Goal: Task Accomplishment & Management: Manage account settings

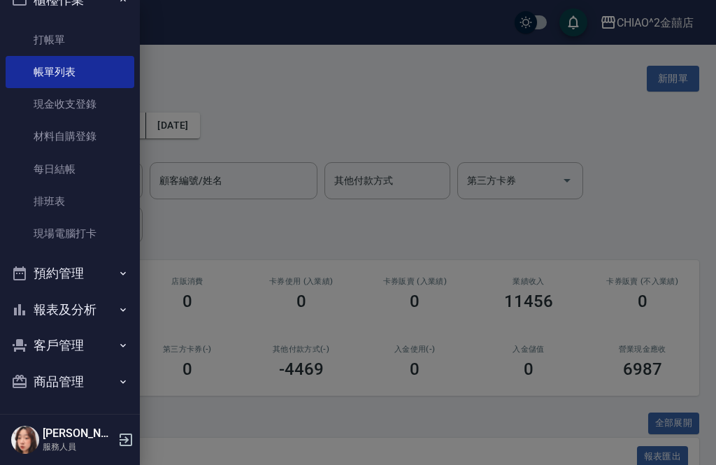
scroll to position [23, 0]
click at [96, 287] on button "預約管理" at bounding box center [70, 274] width 129 height 36
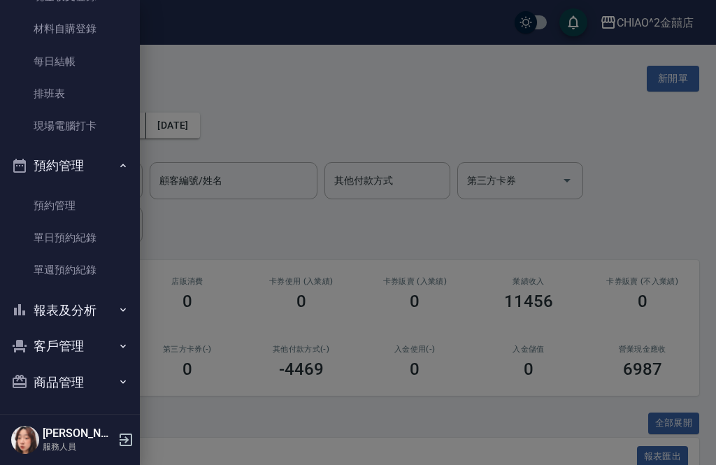
scroll to position [131, 0]
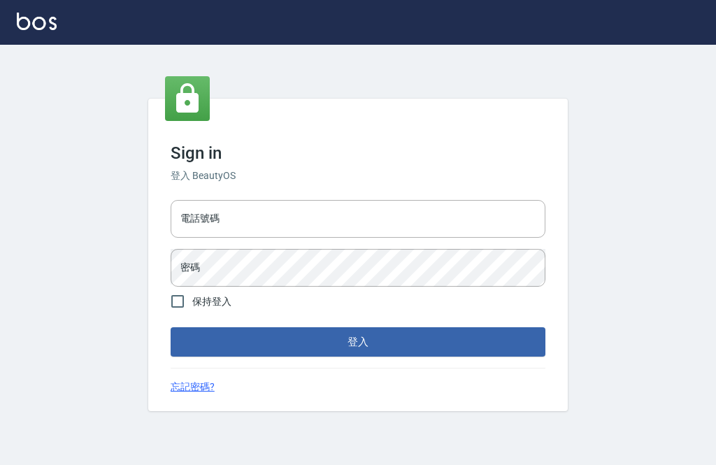
click at [409, 238] on input "電話號碼" at bounding box center [358, 219] width 375 height 38
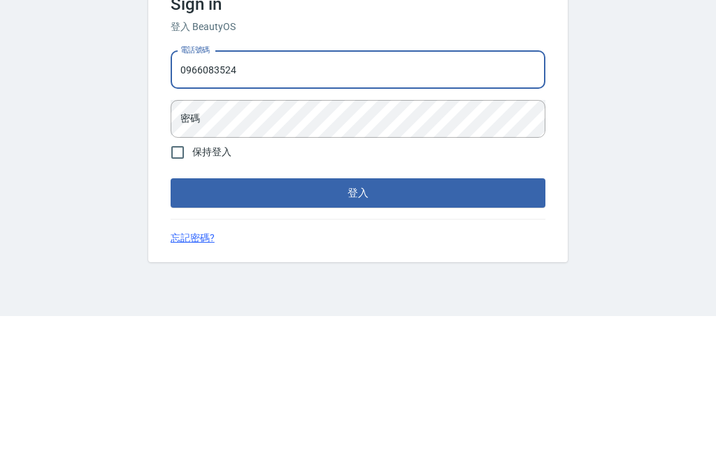
type input "0966083524"
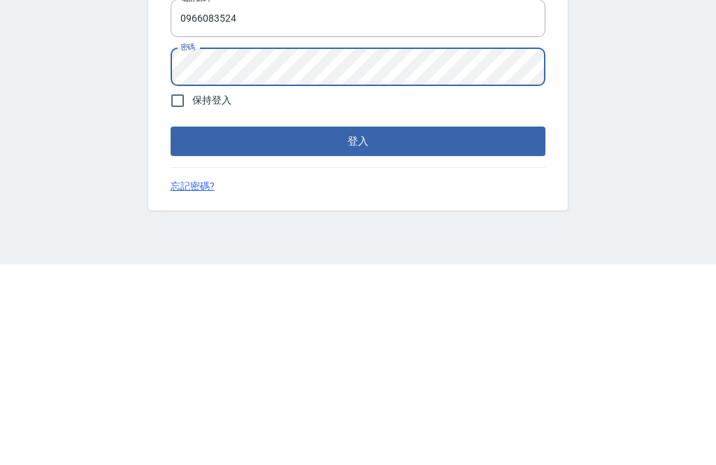
click at [509, 327] on button "登入" at bounding box center [358, 341] width 375 height 29
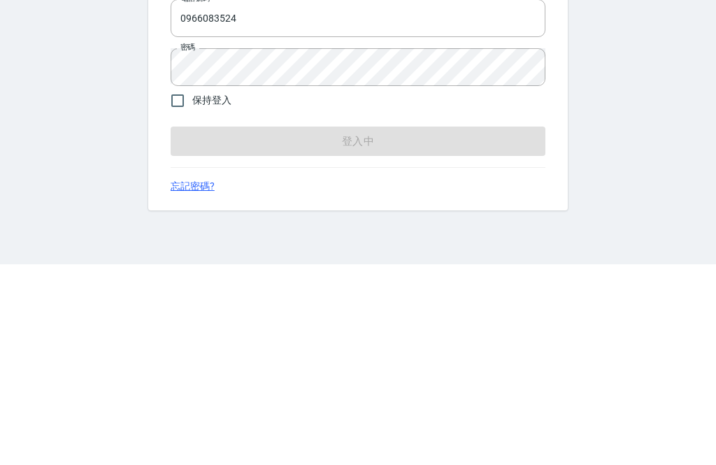
scroll to position [45, 0]
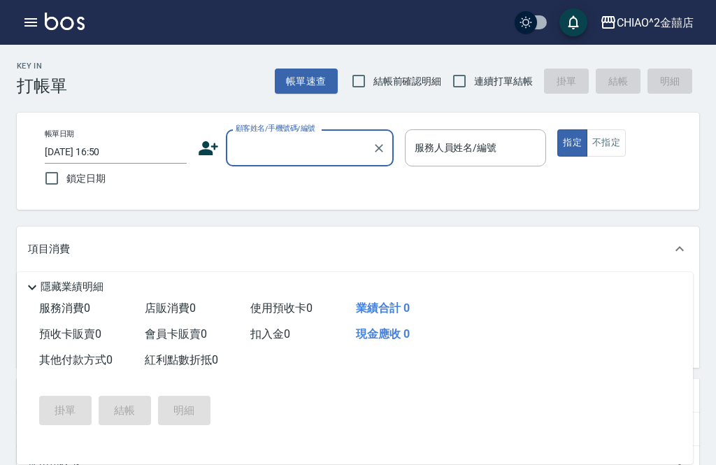
click at [36, 73] on div "Key In 打帳單" at bounding box center [42, 79] width 50 height 34
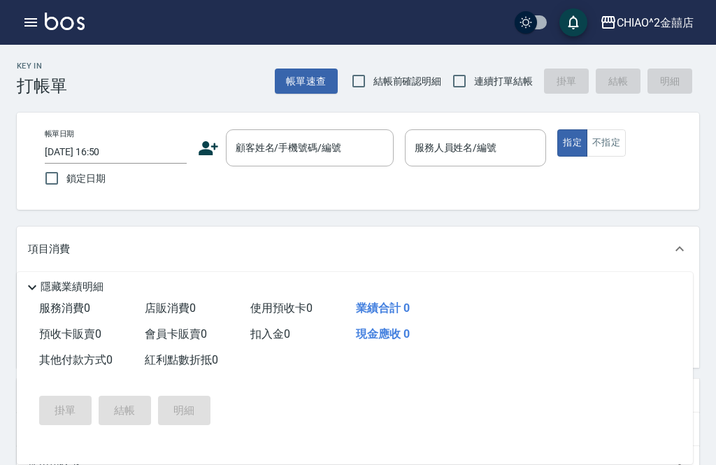
click at [44, 75] on div "Key In 打帳單" at bounding box center [42, 79] width 50 height 34
click at [43, 69] on h2 "Key In" at bounding box center [42, 66] width 50 height 9
click at [23, 23] on icon "button" at bounding box center [30, 22] width 17 height 17
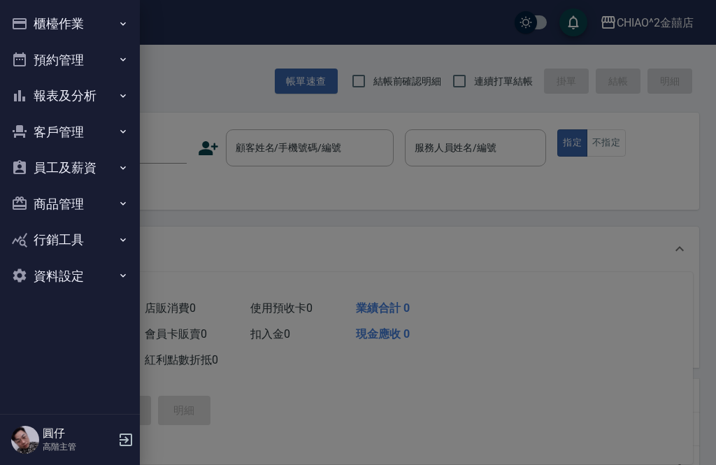
click at [34, 21] on button "櫃檯作業" at bounding box center [70, 24] width 129 height 36
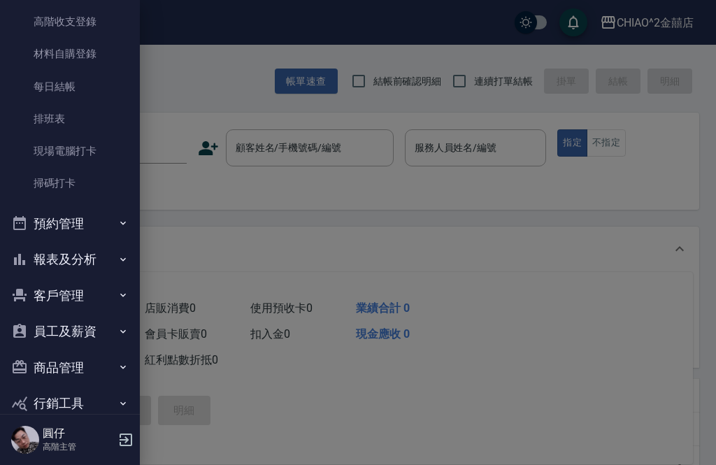
scroll to position [234, 0]
click at [96, 226] on button "預約管理" at bounding box center [70, 225] width 129 height 36
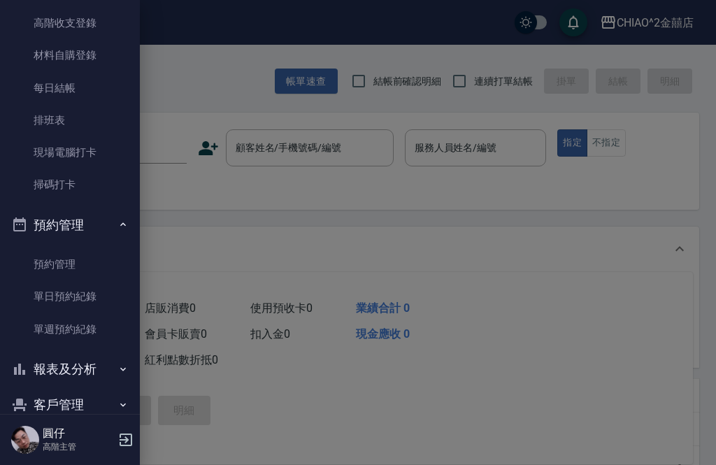
click at [83, 255] on link "預約管理" at bounding box center [70, 264] width 129 height 32
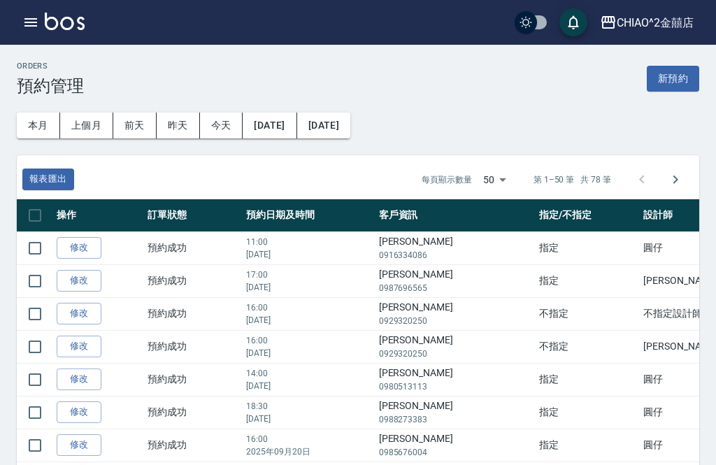
click at [193, 124] on button "昨天" at bounding box center [178, 126] width 43 height 26
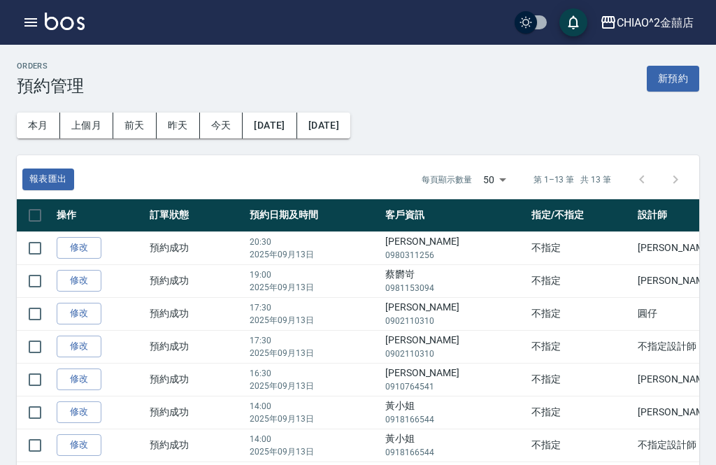
click at [26, 27] on icon "button" at bounding box center [30, 22] width 17 height 17
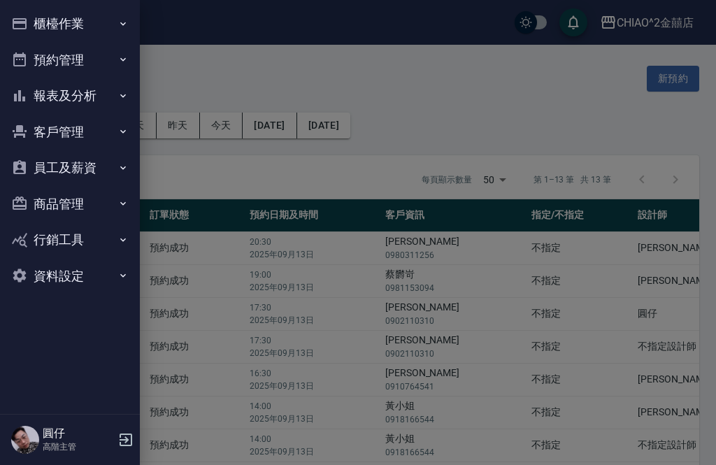
click at [103, 30] on button "櫃檯作業" at bounding box center [70, 24] width 129 height 36
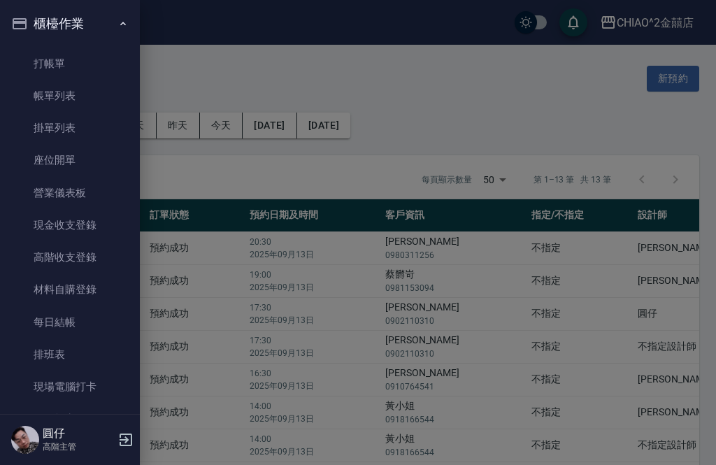
click at [94, 92] on link "帳單列表" at bounding box center [70, 96] width 129 height 32
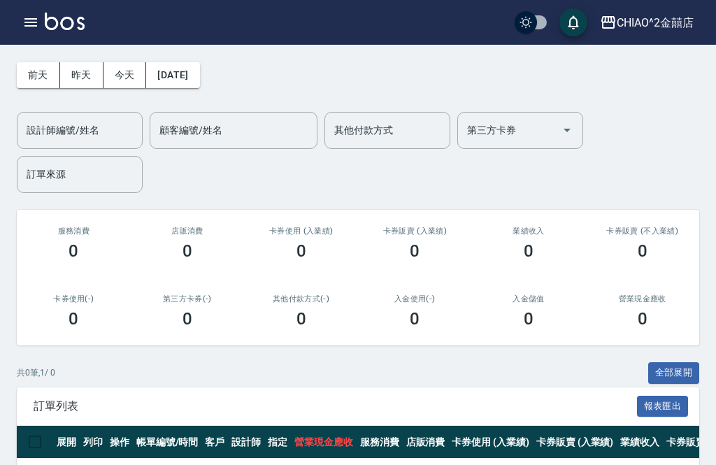
scroll to position [27, 0]
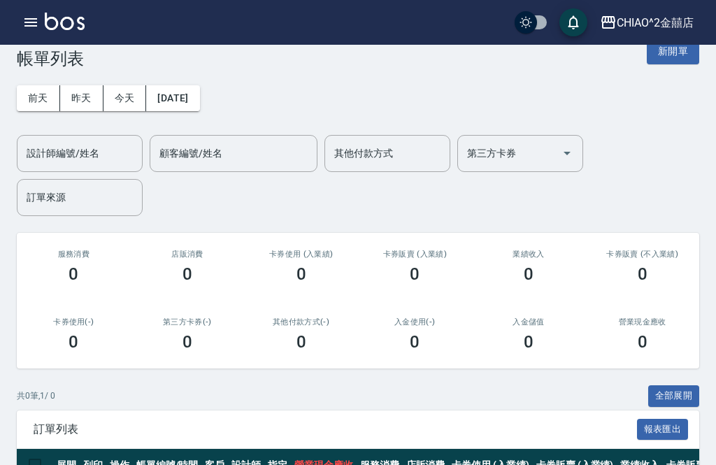
click at [83, 101] on button "昨天" at bounding box center [81, 98] width 43 height 26
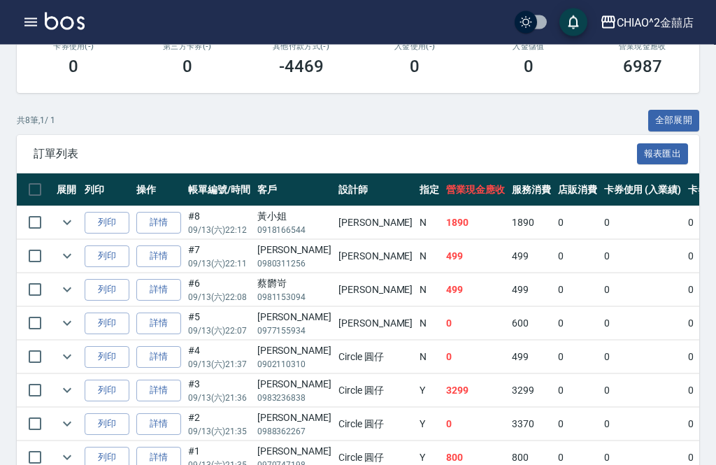
scroll to position [308, 0]
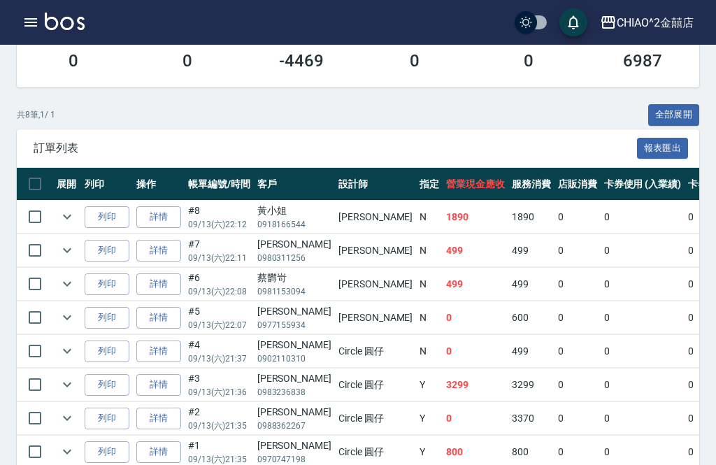
click at [508, 322] on td "600" at bounding box center [531, 317] width 46 height 33
click at [278, 312] on div "[PERSON_NAME]" at bounding box center [294, 311] width 74 height 15
click at [158, 309] on link "詳情" at bounding box center [158, 318] width 45 height 22
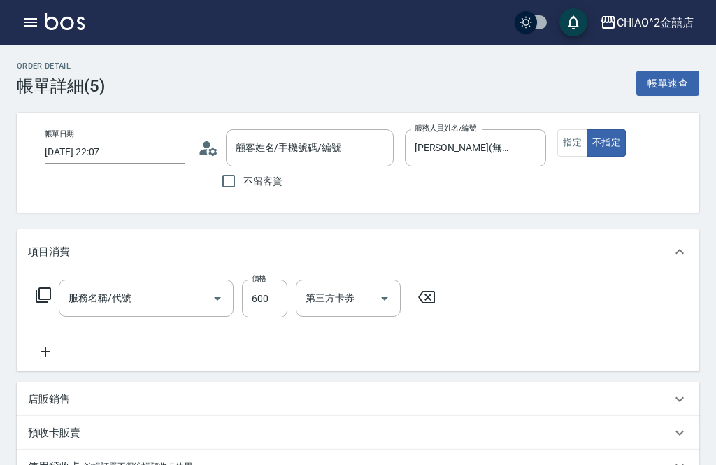
type input "[DATE] 22:07"
type input "[PERSON_NAME](無代號)"
type input "指定剪髮/含洗"
type input "[PERSON_NAME]/0977155934/null"
click at [561, 129] on button "指定" at bounding box center [572, 142] width 30 height 27
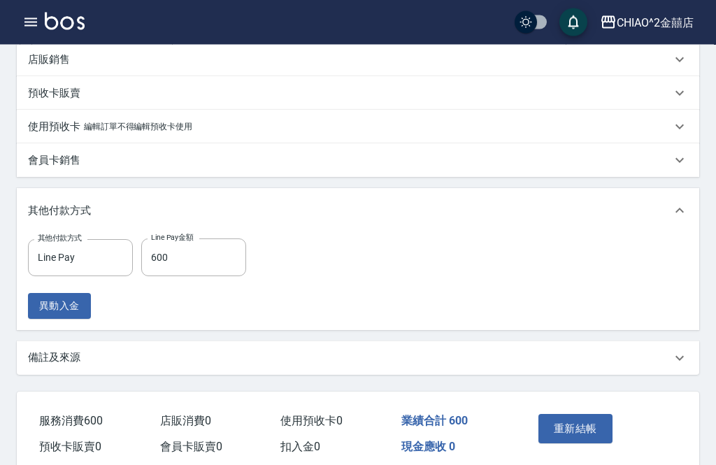
scroll to position [355, 0]
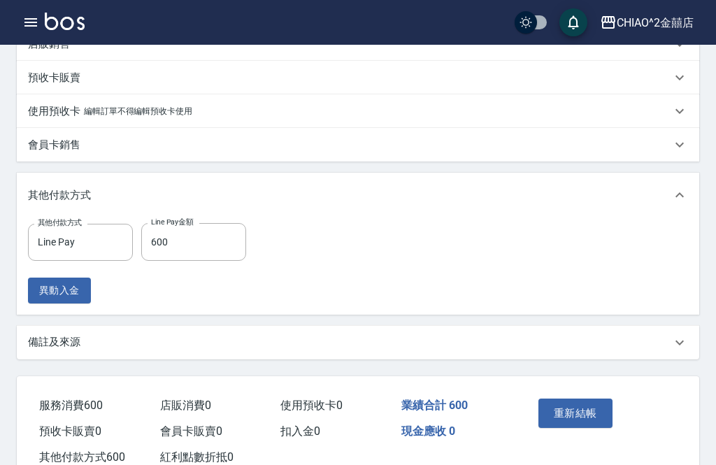
click at [587, 410] on button "重新結帳" at bounding box center [575, 413] width 74 height 29
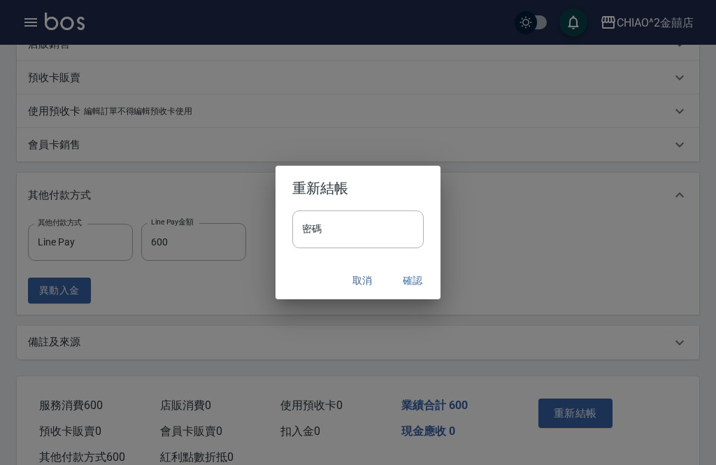
click at [359, 248] on input "密碼" at bounding box center [357, 229] width 131 height 38
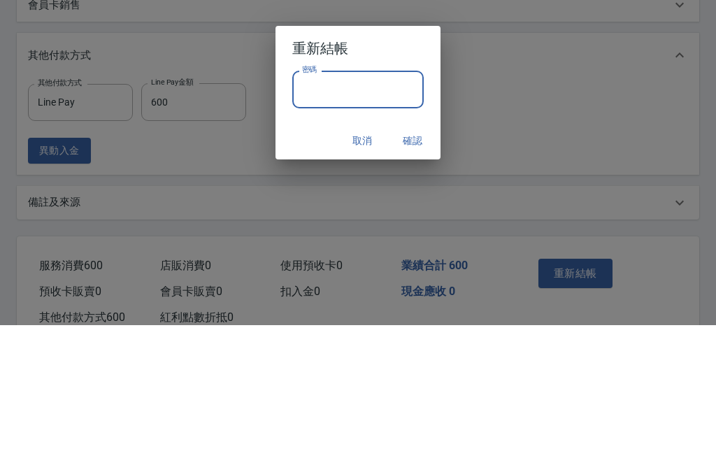
type input "*"
type input "****"
click at [406, 268] on button "確認" at bounding box center [412, 281] width 45 height 26
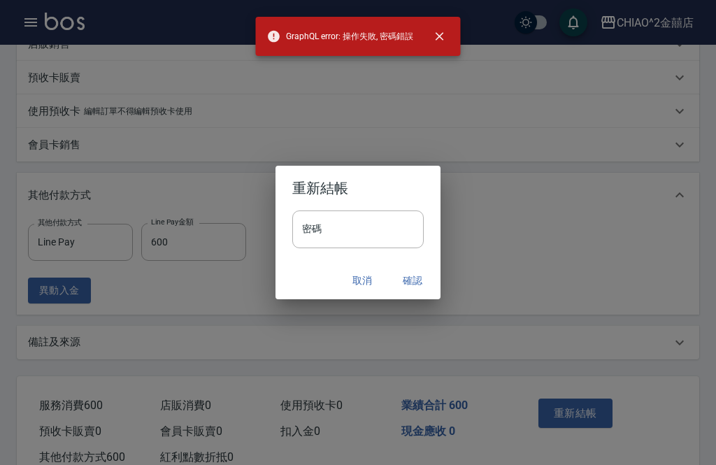
click at [395, 248] on input "密碼" at bounding box center [357, 229] width 131 height 38
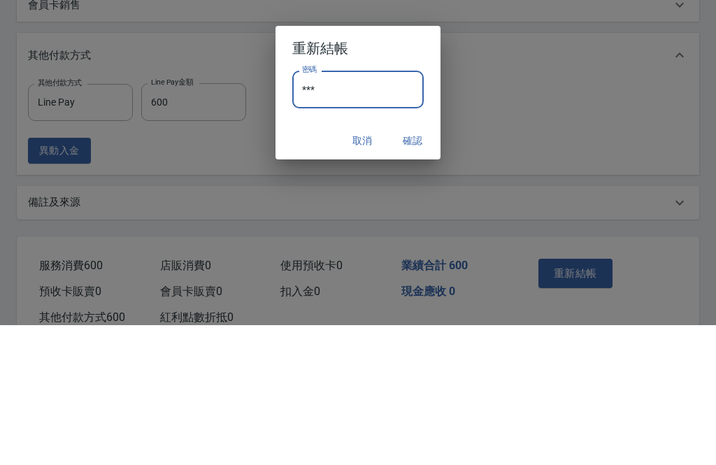
type input "****"
click at [412, 268] on button "確認" at bounding box center [412, 281] width 45 height 26
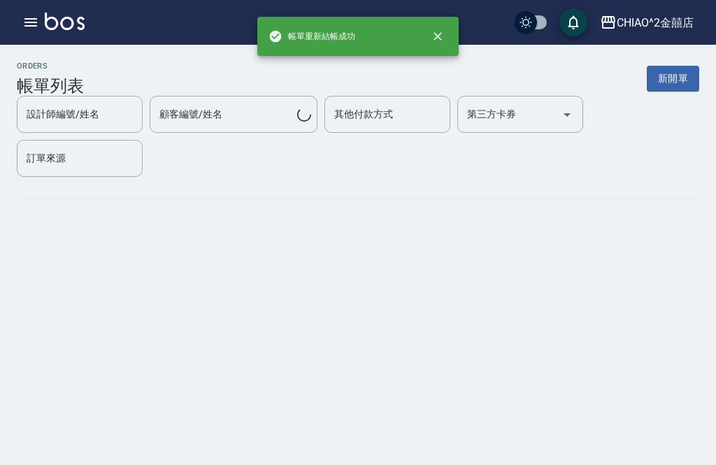
click at [401, 464] on html "帳單重新結帳成功 CHIAO^2金囍店 登出 櫃檯作業 打帳單 帳單列表 掛單列表 座位開單 營業儀表板 現金收支登錄 高階收支登錄 材料自購登錄 每日結帳 …" at bounding box center [358, 232] width 716 height 465
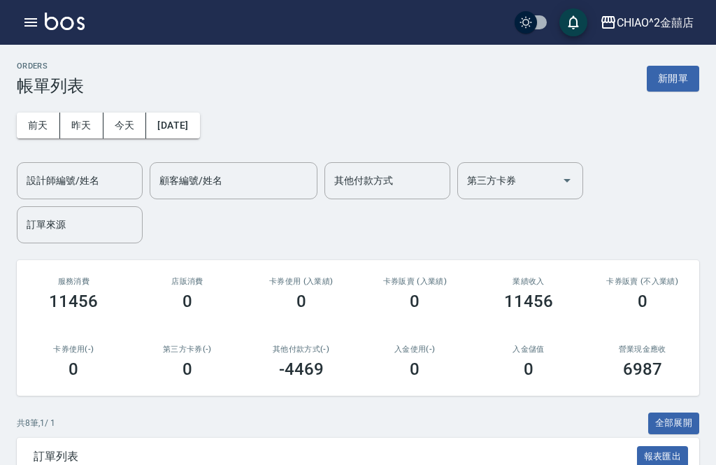
click at [27, 20] on icon "button" at bounding box center [30, 22] width 13 height 8
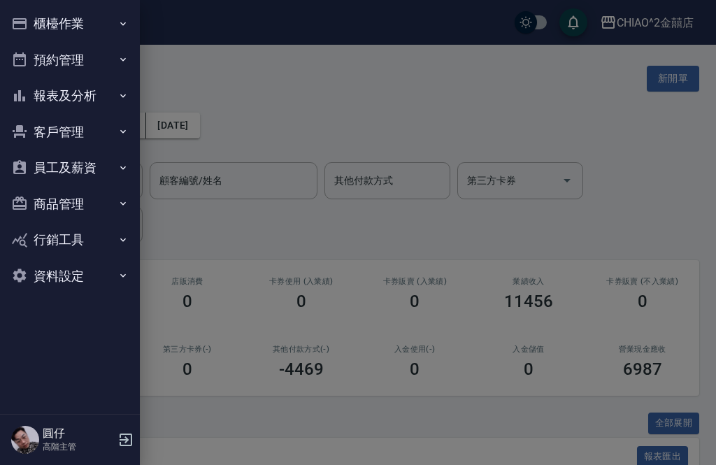
click at [100, 234] on button "行銷工具" at bounding box center [70, 240] width 129 height 36
click at [101, 388] on button "資料設定" at bounding box center [70, 384] width 129 height 36
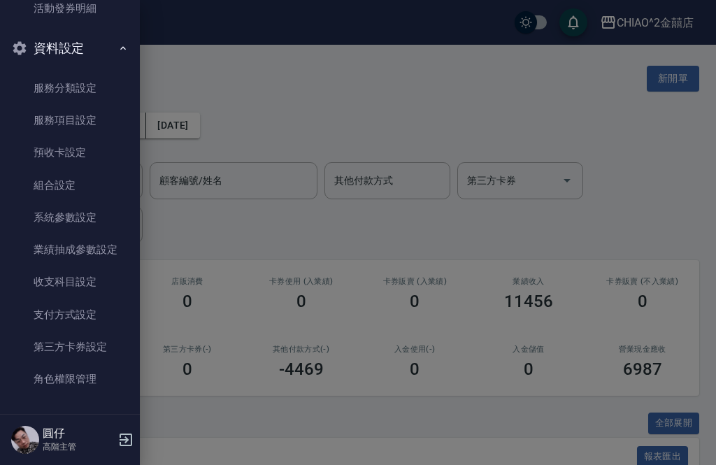
scroll to position [334, 0]
click at [106, 215] on link "系統參數設定" at bounding box center [70, 219] width 129 height 32
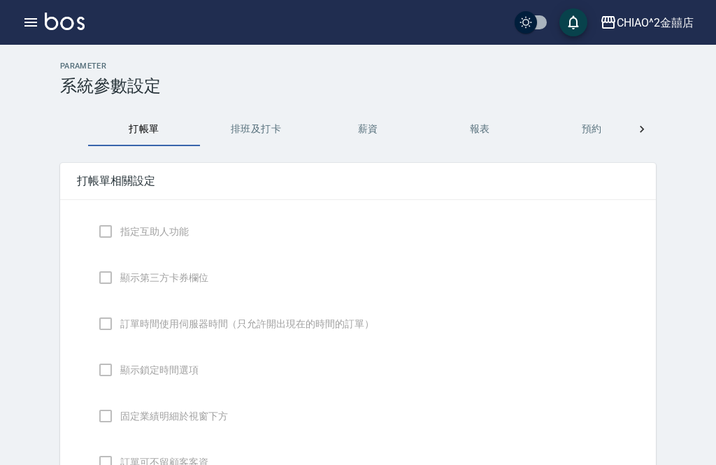
checkbox input "true"
checkbox input "false"
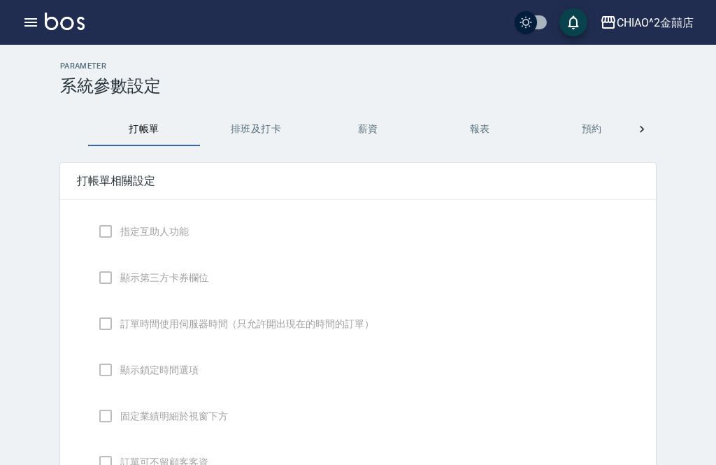
type input "NICKNAME"
type input "LASTORDER"
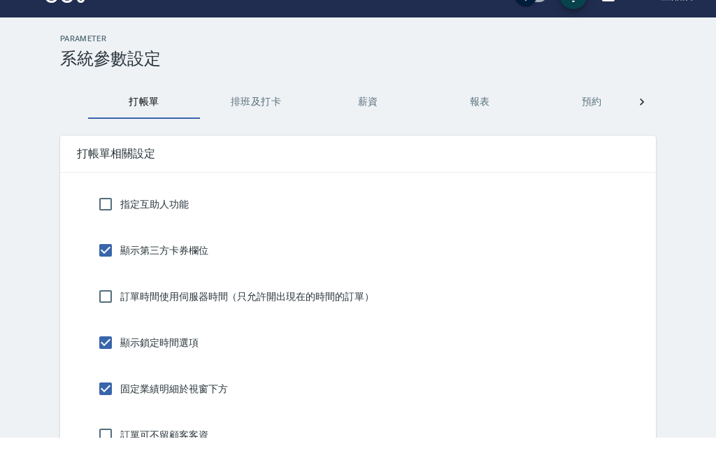
scroll to position [28, 0]
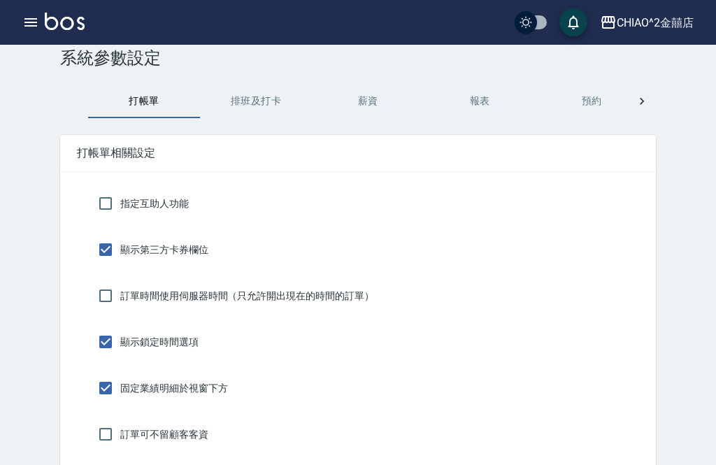
click at [596, 92] on button "預約" at bounding box center [592, 102] width 112 height 34
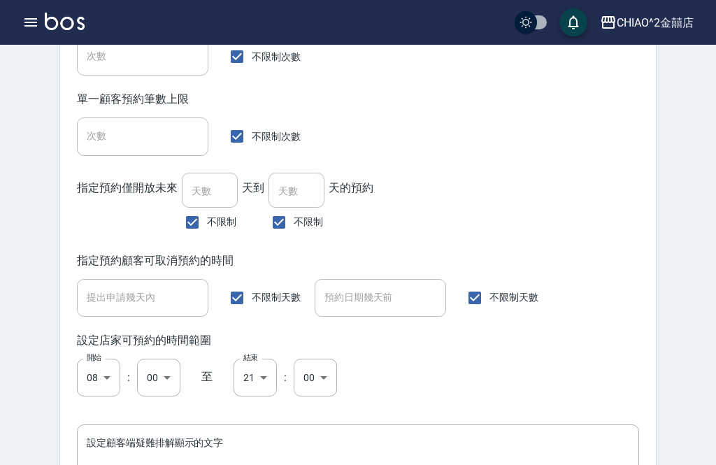
scroll to position [869, 0]
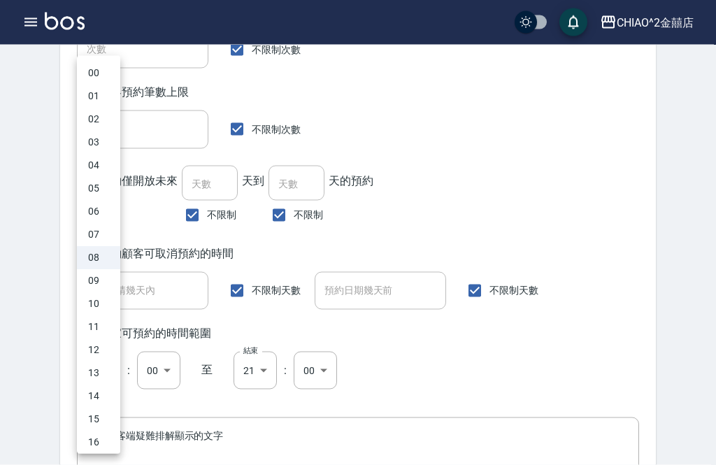
scroll to position [870, 0]
click at [535, 195] on div at bounding box center [358, 232] width 716 height 465
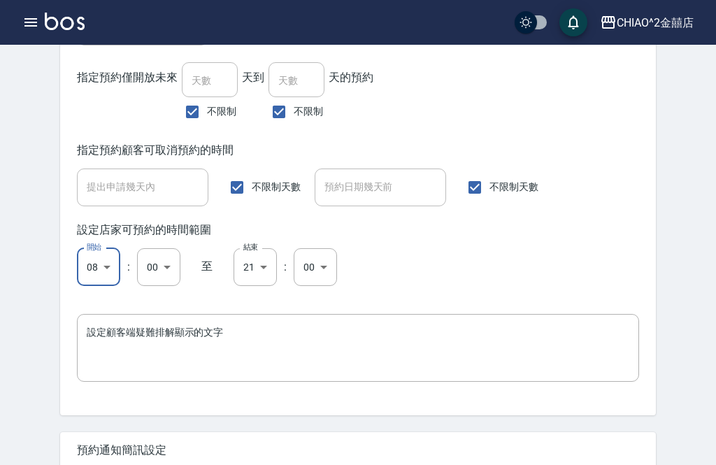
scroll to position [987, 0]
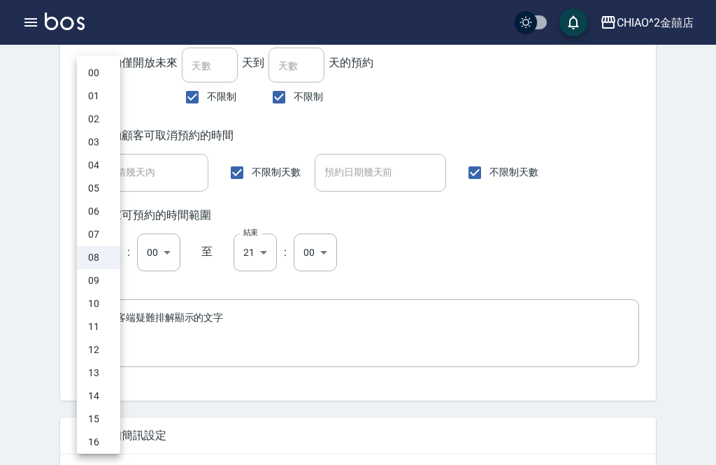
click at [103, 321] on li "11" at bounding box center [98, 326] width 43 height 23
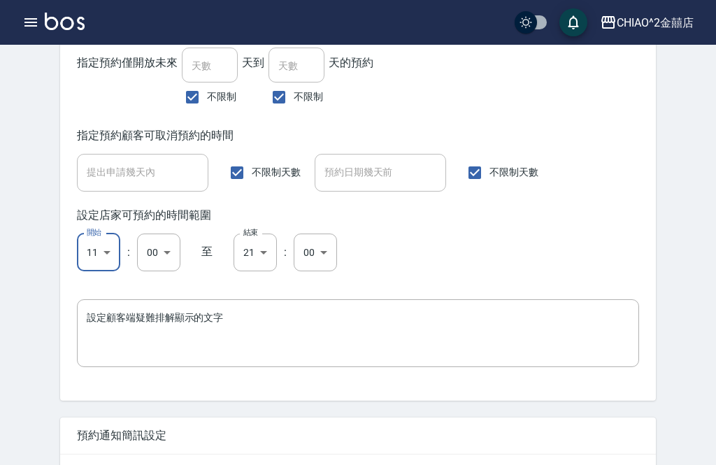
type input "11"
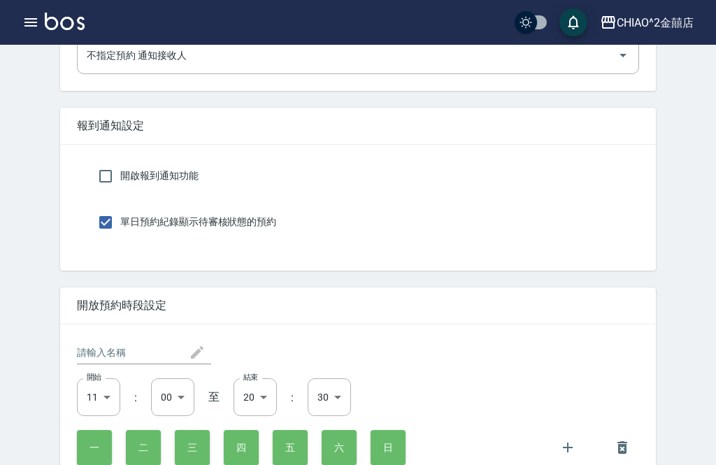
scroll to position [2854, 0]
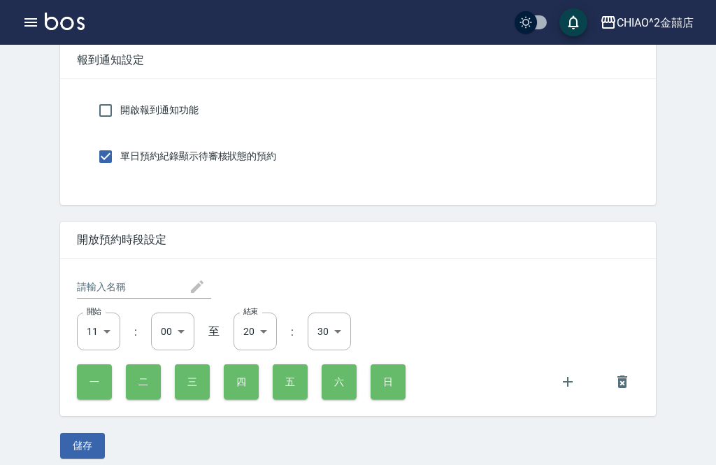
click at [80, 459] on button "儲存" at bounding box center [82, 446] width 45 height 26
click at [81, 459] on button "儲存" at bounding box center [82, 446] width 45 height 26
click at [36, 27] on icon "button" at bounding box center [30, 22] width 13 height 8
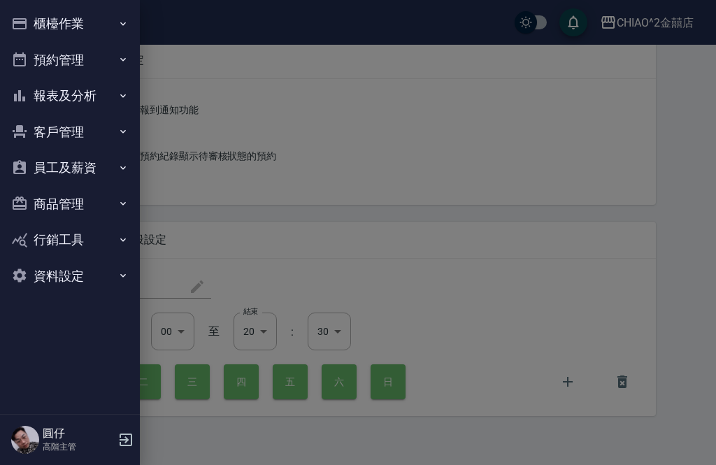
click at [94, 453] on p "高階主管" at bounding box center [78, 446] width 71 height 13
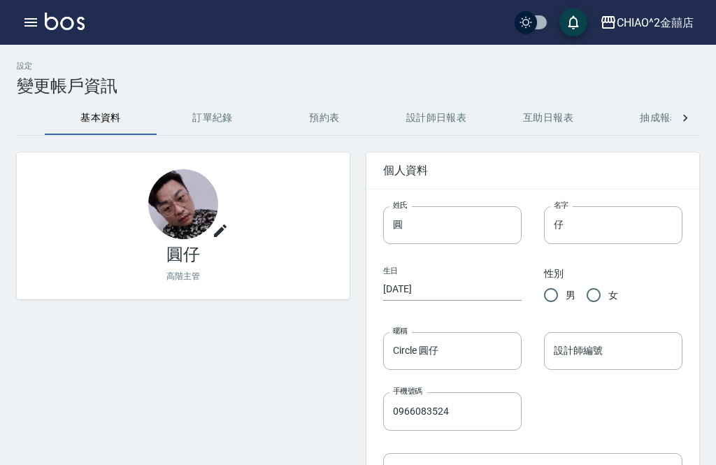
click at [42, 25] on button "button" at bounding box center [31, 22] width 28 height 28
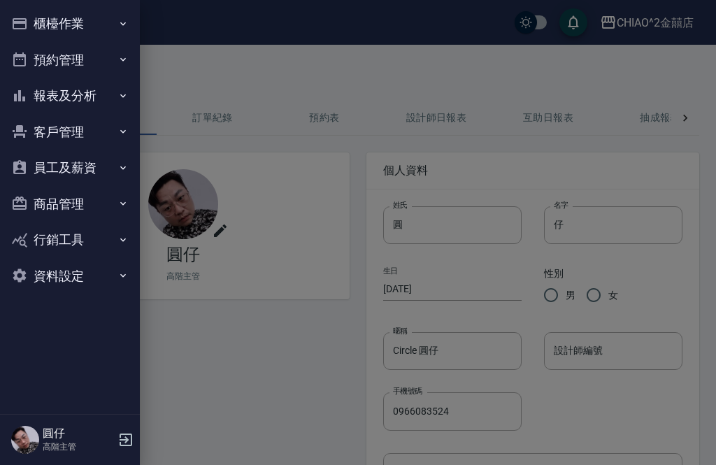
click at [122, 448] on icon "button" at bounding box center [125, 439] width 17 height 17
